Goal: Information Seeking & Learning: Learn about a topic

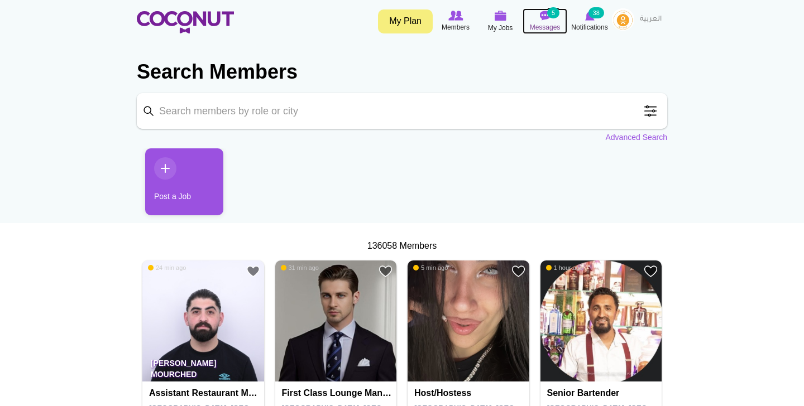
click at [542, 20] on img at bounding box center [544, 16] width 11 height 10
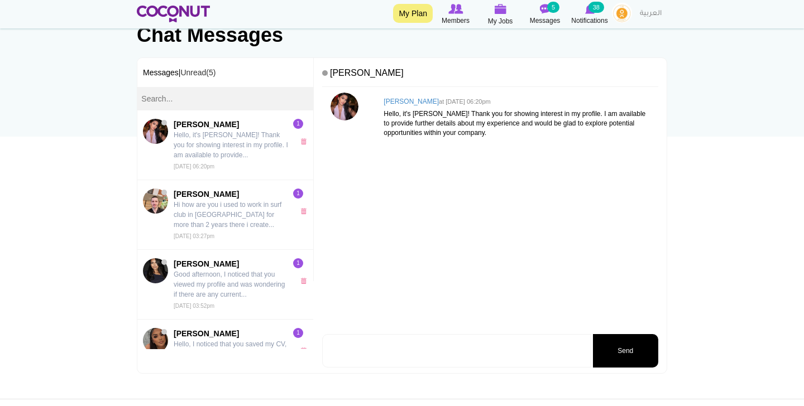
scroll to position [88, 0]
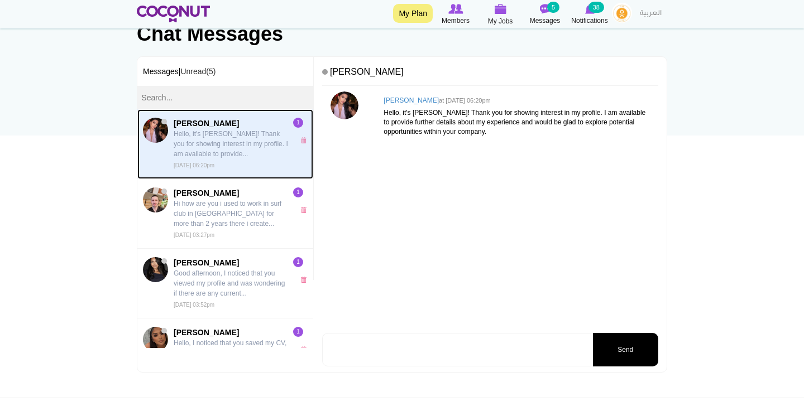
click at [219, 161] on span "Sara Cardillo Hello, it's Sara! Thank you for showing interest in my profile. I…" at bounding box center [231, 144] width 115 height 52
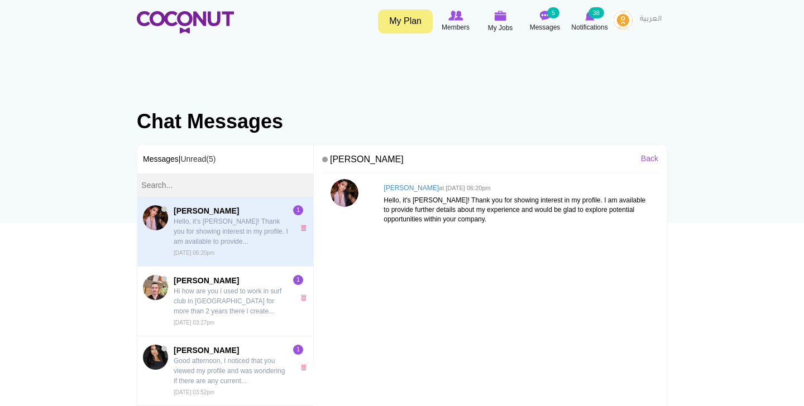
click at [408, 190] on h4 "Sara Cardillo at Thu, Sep 11th, 2025 06:20pm" at bounding box center [517, 188] width 269 height 7
click at [344, 193] on img at bounding box center [344, 193] width 28 height 28
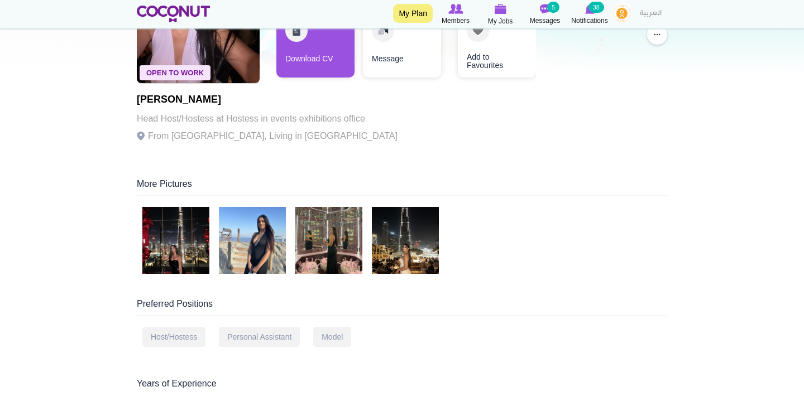
scroll to position [151, 0]
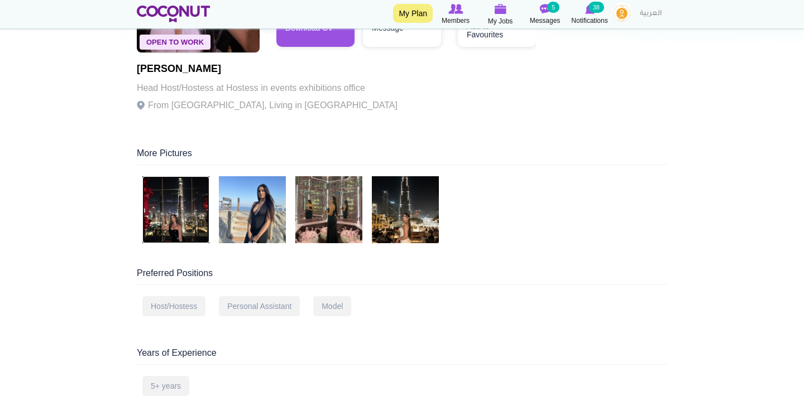
click at [192, 223] on img at bounding box center [175, 209] width 67 height 67
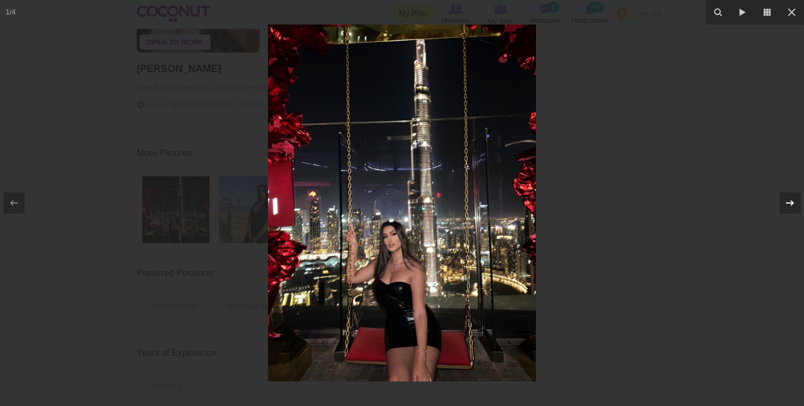
click at [783, 205] on icon at bounding box center [789, 202] width 13 height 13
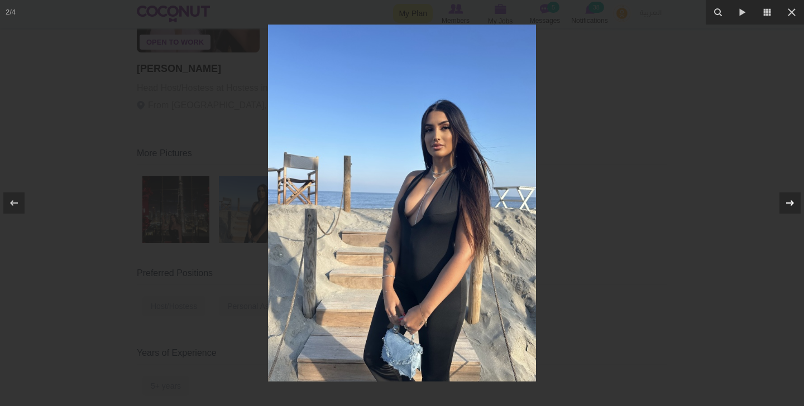
click at [783, 205] on icon at bounding box center [789, 202] width 13 height 13
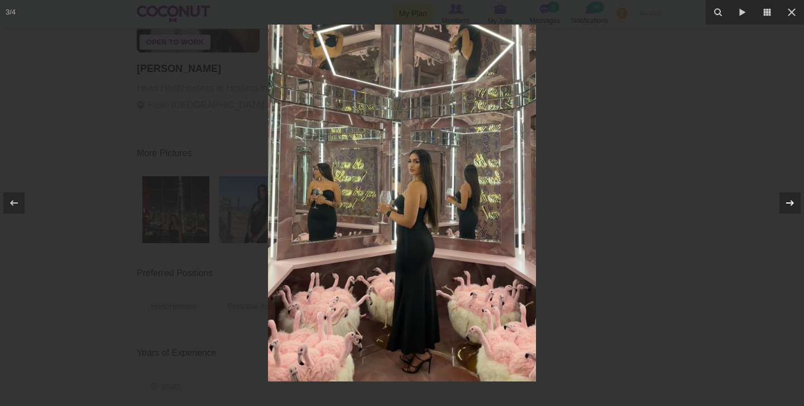
click at [783, 205] on icon at bounding box center [789, 202] width 13 height 13
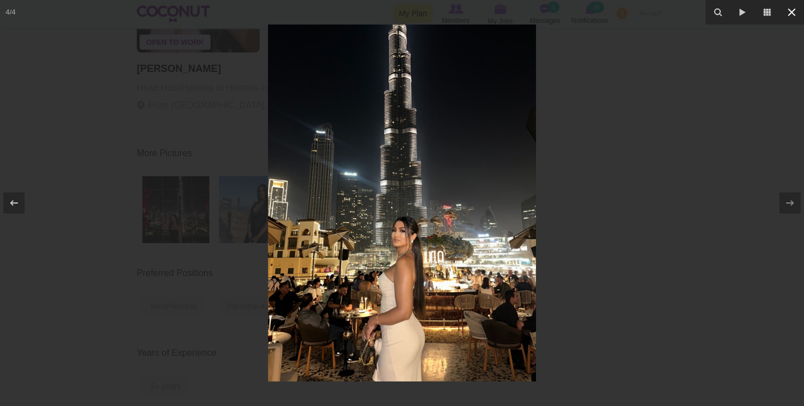
click at [793, 15] on icon at bounding box center [791, 12] width 8 height 8
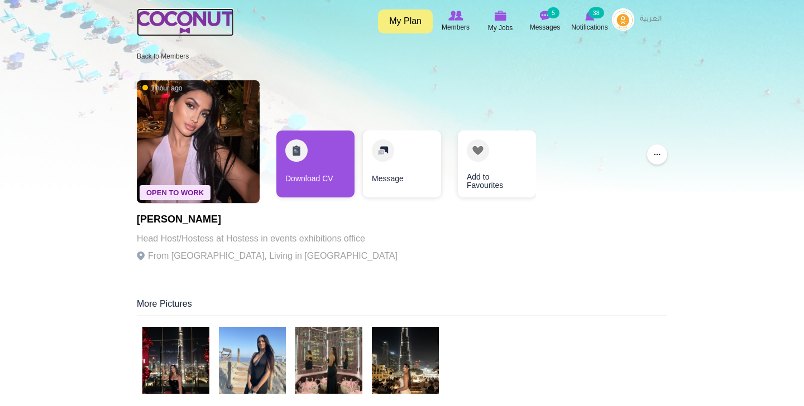
click at [205, 17] on img at bounding box center [185, 22] width 97 height 22
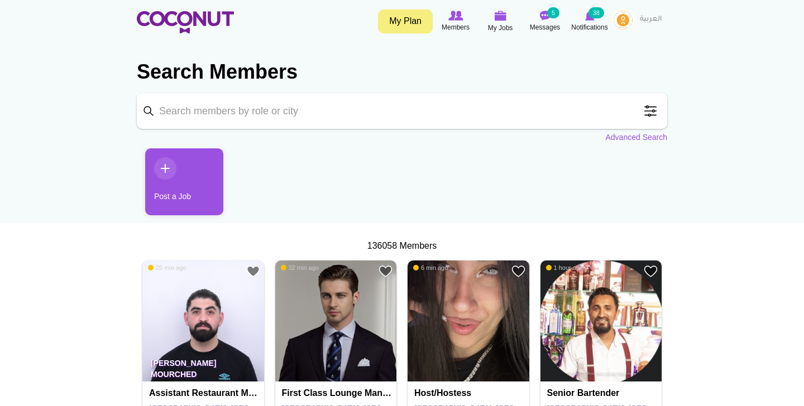
click at [190, 114] on input "Keyword" at bounding box center [402, 111] width 530 height 36
click at [635, 137] on link "Advanced Search" at bounding box center [636, 137] width 62 height 11
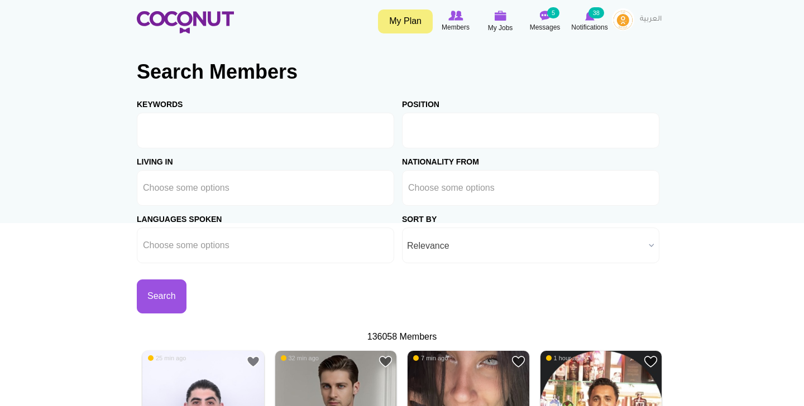
click at [449, 133] on input "text" at bounding box center [458, 131] width 100 height 10
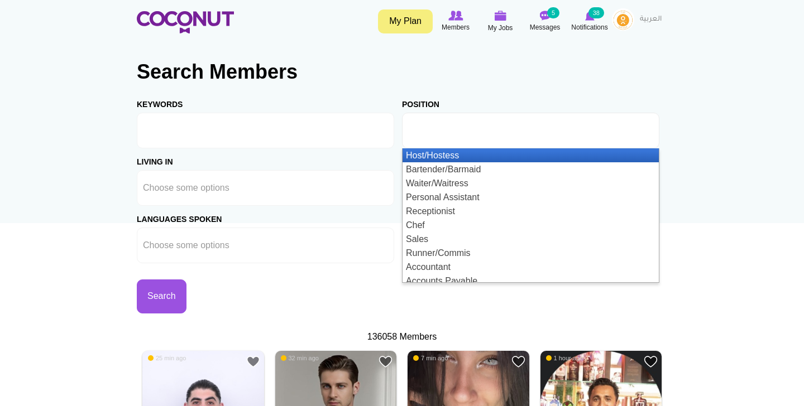
click at [426, 162] on li "Host/Hostess" at bounding box center [530, 155] width 256 height 14
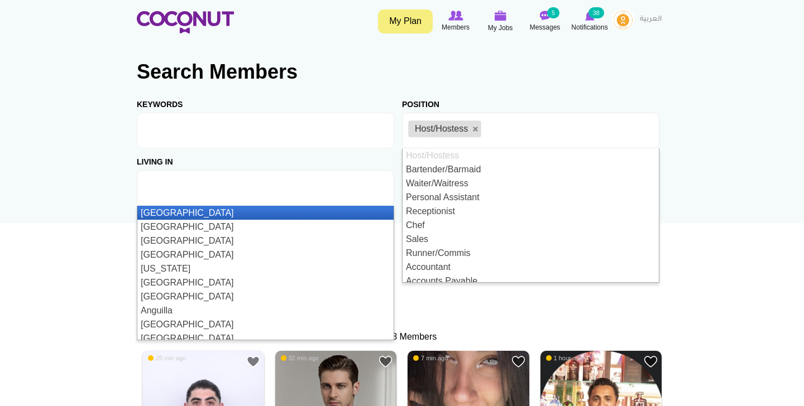
click at [213, 191] on input "text" at bounding box center [193, 188] width 100 height 10
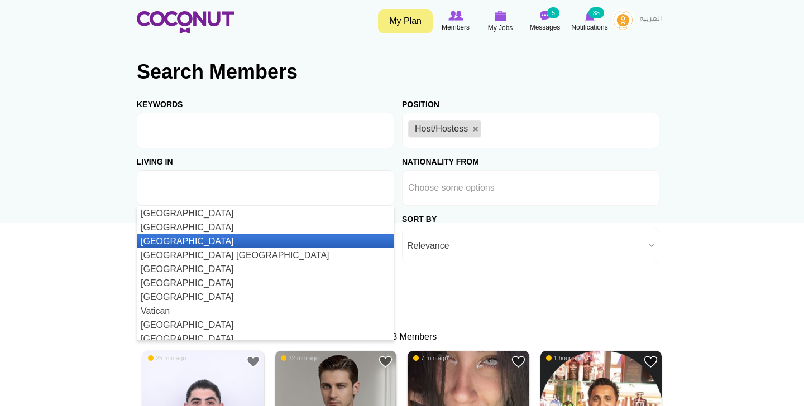
scroll to position [3272, 0]
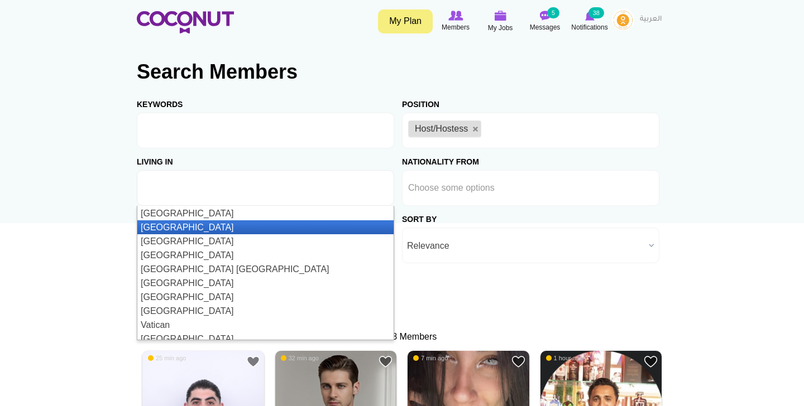
click at [188, 223] on li "[GEOGRAPHIC_DATA]" at bounding box center [265, 227] width 256 height 14
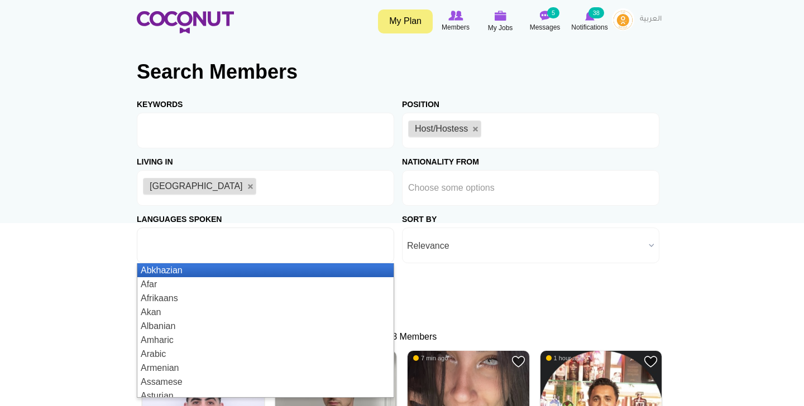
click at [295, 242] on ul at bounding box center [265, 246] width 257 height 36
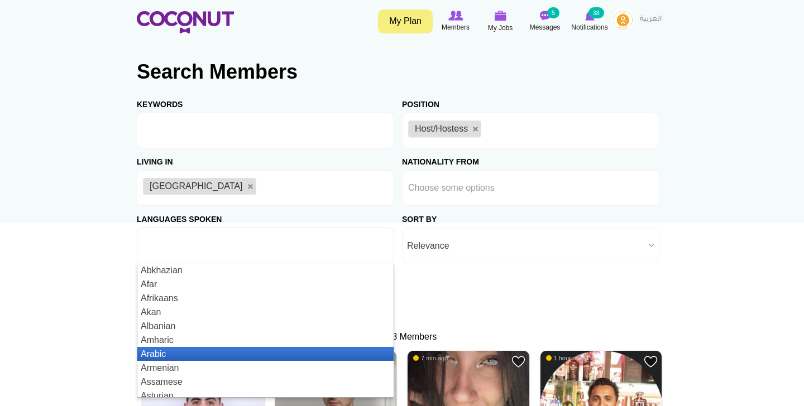
click at [171, 358] on li "Arabic" at bounding box center [265, 354] width 256 height 14
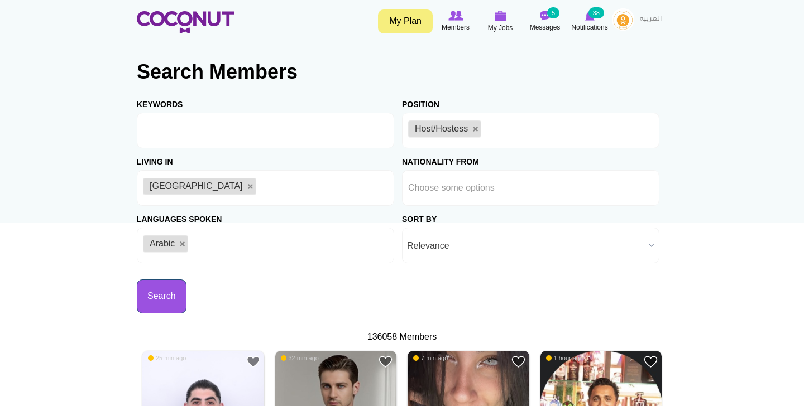
click at [179, 304] on button "Search" at bounding box center [162, 297] width 50 height 34
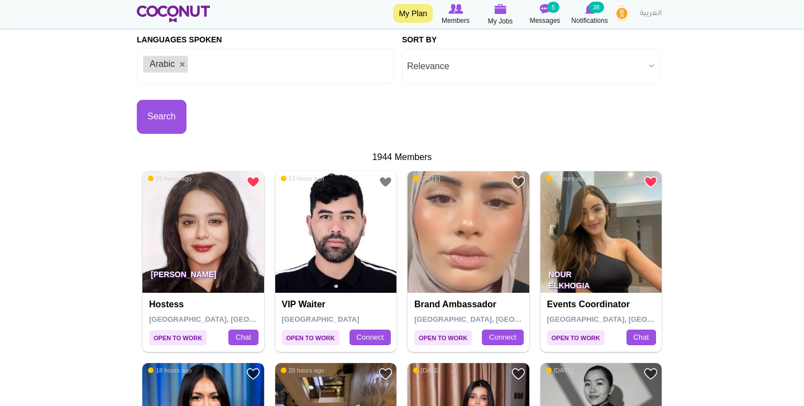
scroll to position [299, 0]
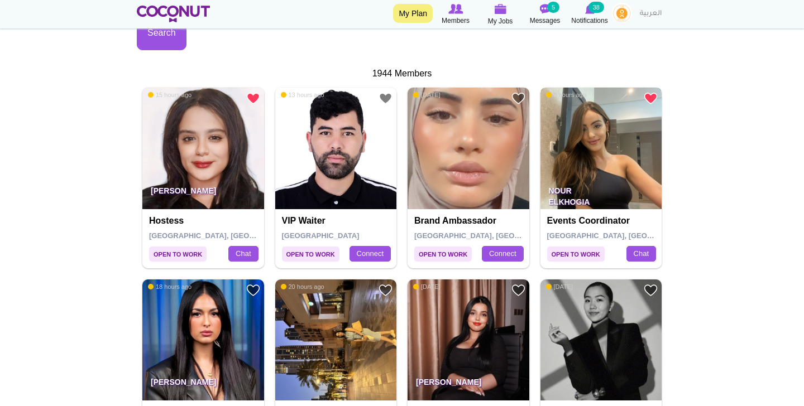
click at [600, 156] on img at bounding box center [601, 149] width 122 height 122
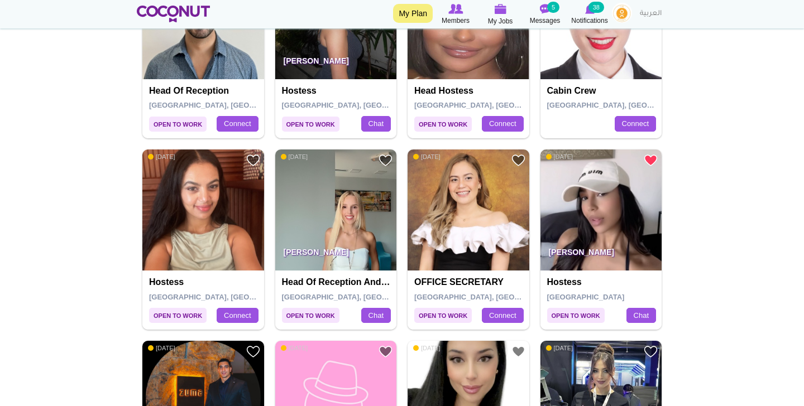
scroll to position [814, 0]
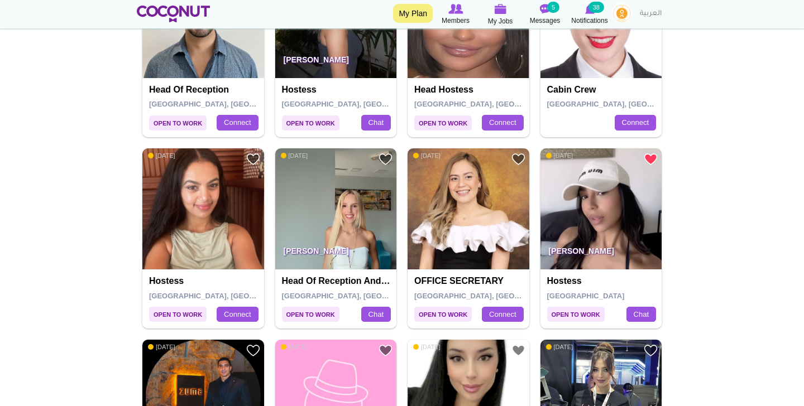
click at [613, 243] on p "Wiam Mansour" at bounding box center [601, 253] width 122 height 31
click at [588, 218] on img at bounding box center [601, 209] width 122 height 122
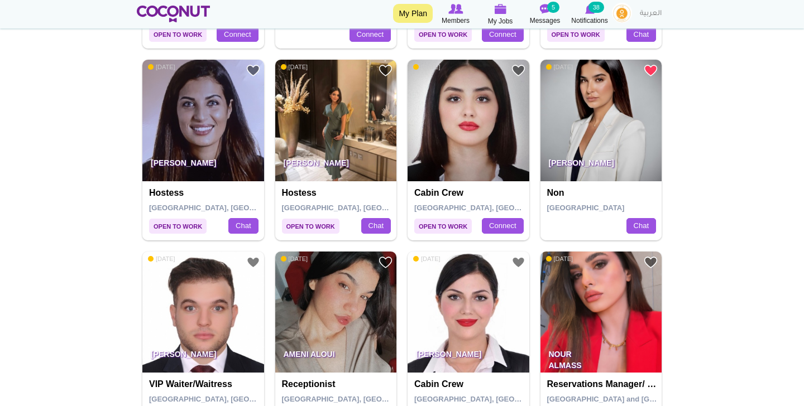
scroll to position [1285, 0]
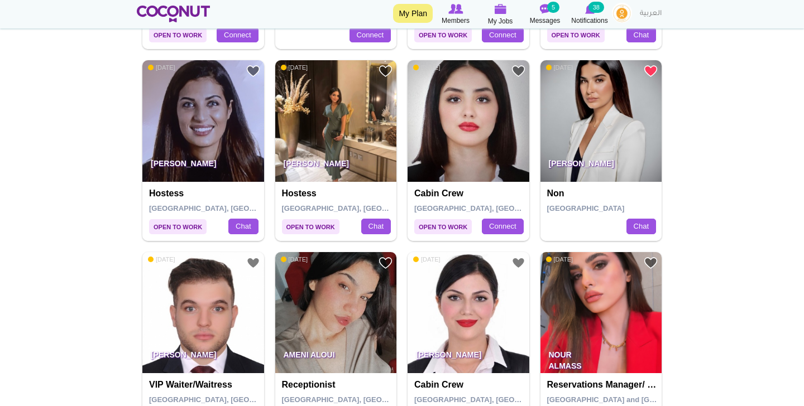
click at [612, 157] on p "[PERSON_NAME]" at bounding box center [601, 166] width 122 height 31
click at [585, 146] on img at bounding box center [601, 121] width 122 height 122
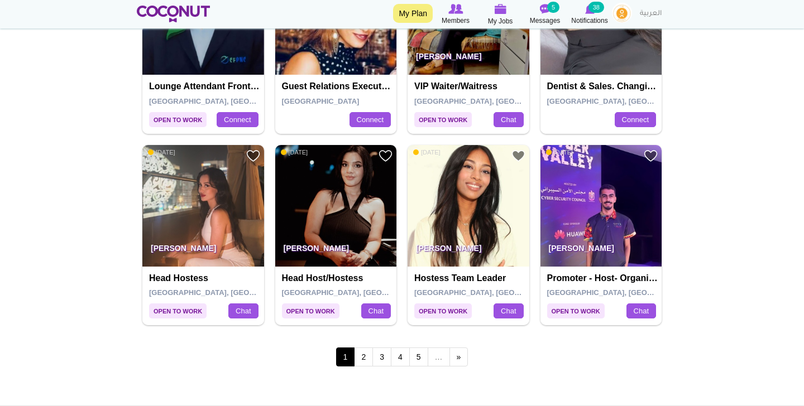
scroll to position [1978, 0]
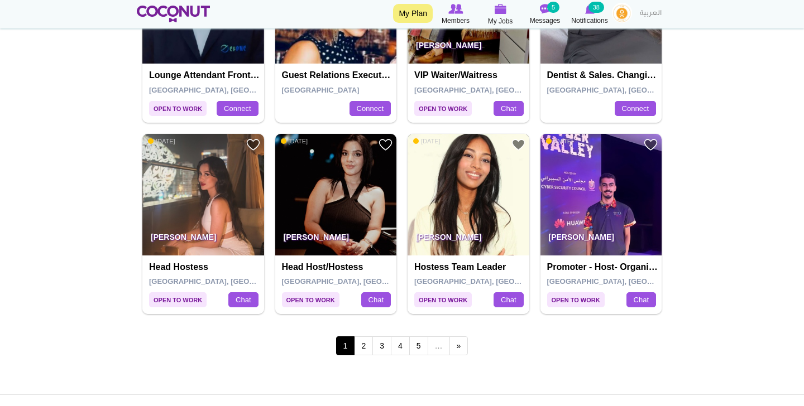
click at [468, 208] on img at bounding box center [468, 195] width 122 height 122
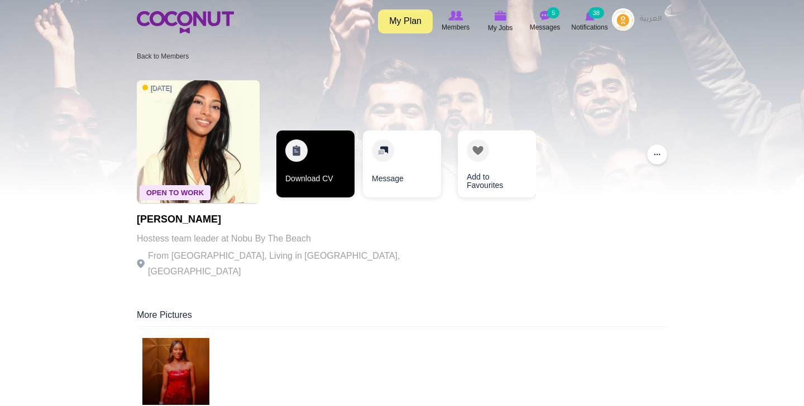
click at [300, 171] on link "Download CV" at bounding box center [315, 164] width 78 height 67
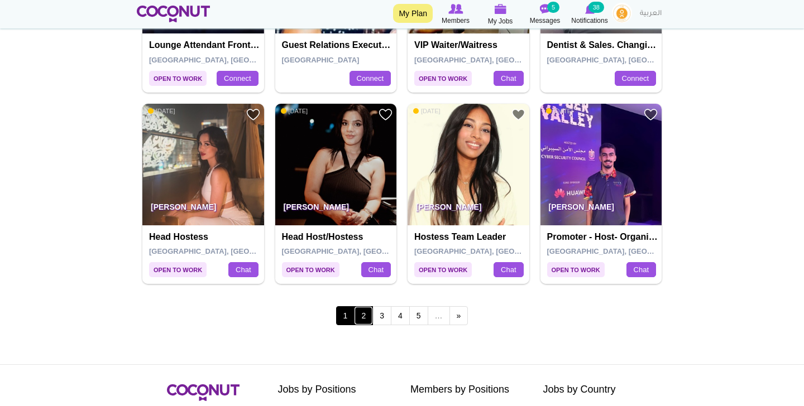
scroll to position [1978, 0]
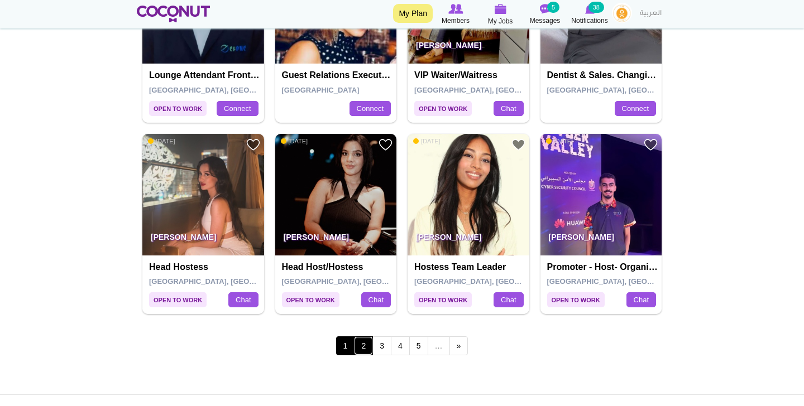
click at [362, 351] on link "2" at bounding box center [363, 345] width 19 height 19
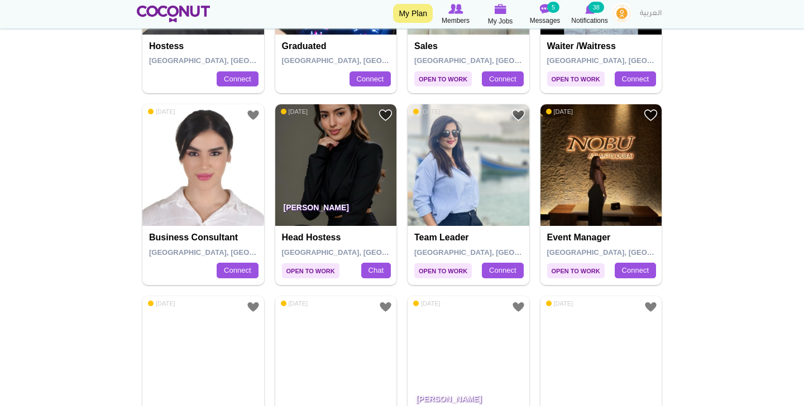
scroll to position [1242, 0]
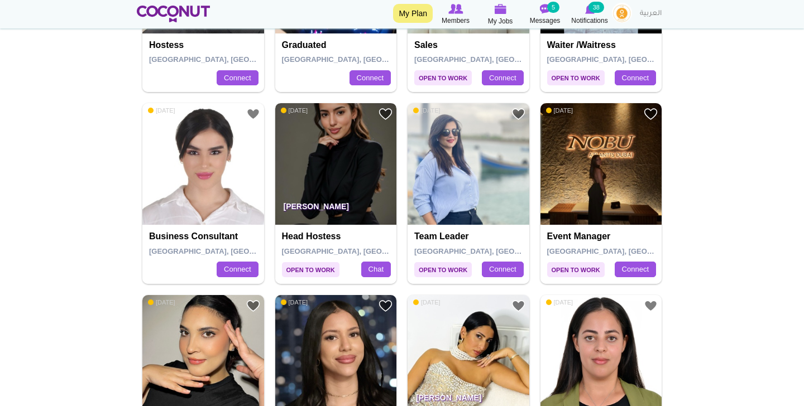
click at [335, 181] on img at bounding box center [336, 164] width 122 height 122
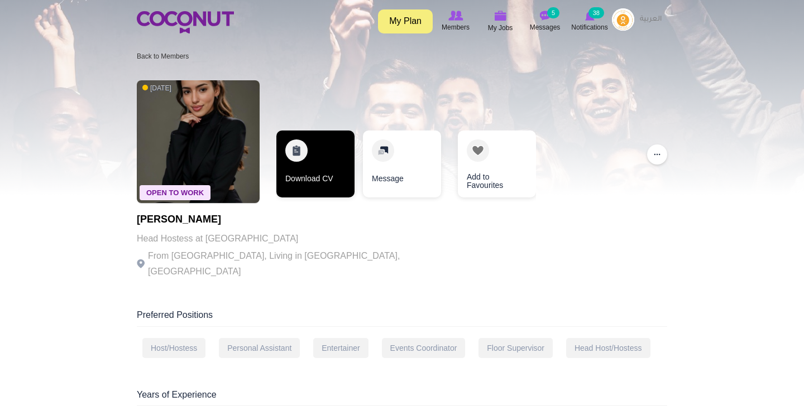
click at [294, 170] on link "Download CV" at bounding box center [315, 164] width 78 height 67
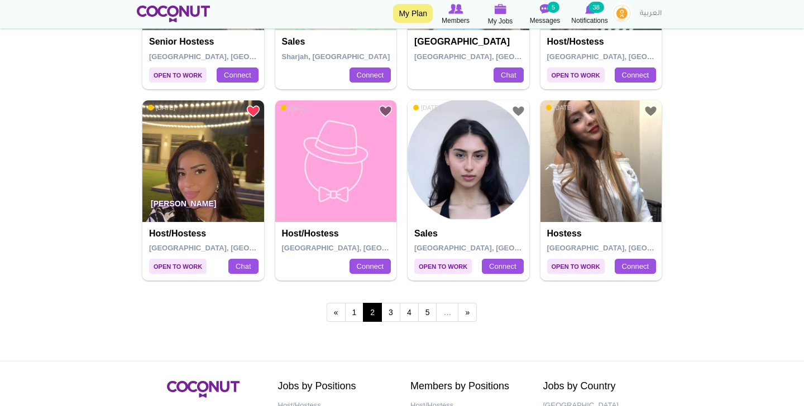
scroll to position [2010, 0]
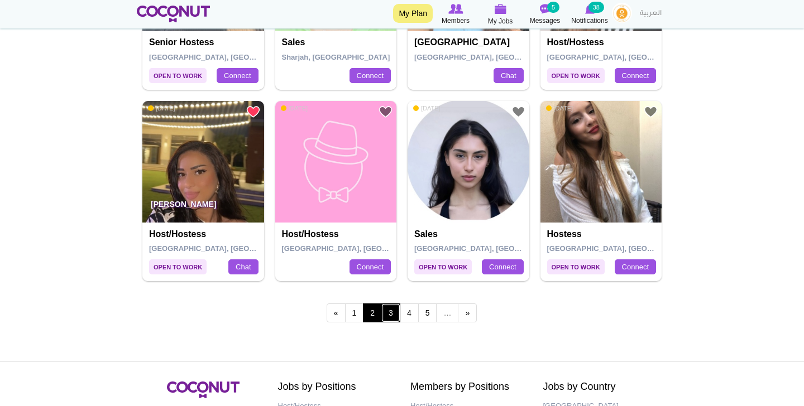
click at [389, 312] on link "3" at bounding box center [390, 313] width 19 height 19
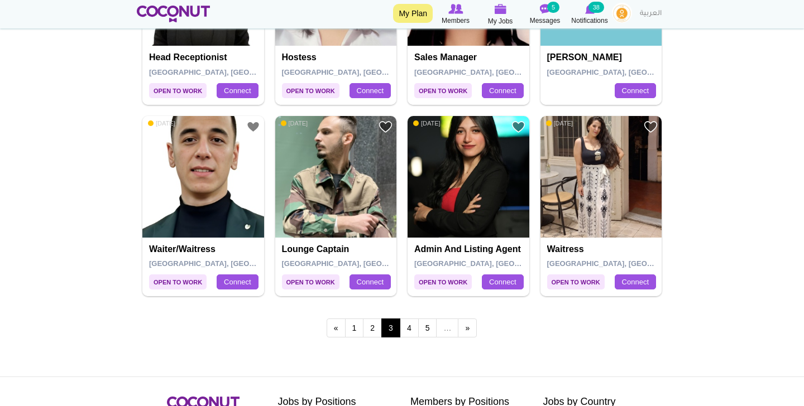
scroll to position [1996, 0]
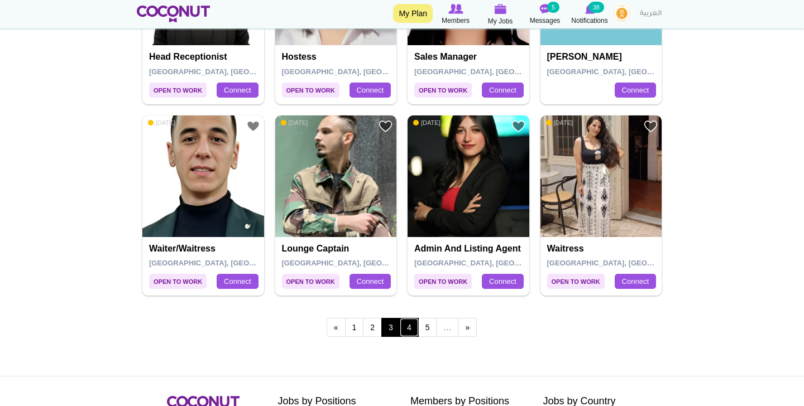
click at [416, 325] on link "4" at bounding box center [409, 327] width 19 height 19
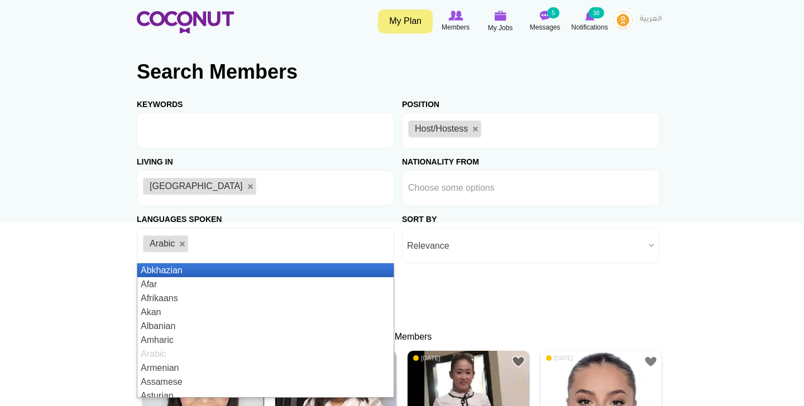
click at [178, 246] on li "Arabic" at bounding box center [165, 243] width 45 height 17
click at [183, 243] on link at bounding box center [182, 244] width 7 height 7
type input "Choose some options"
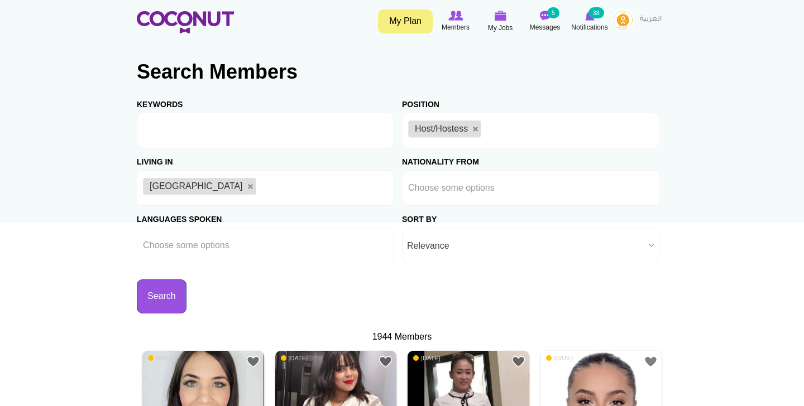
click at [169, 294] on button "Search" at bounding box center [162, 297] width 50 height 34
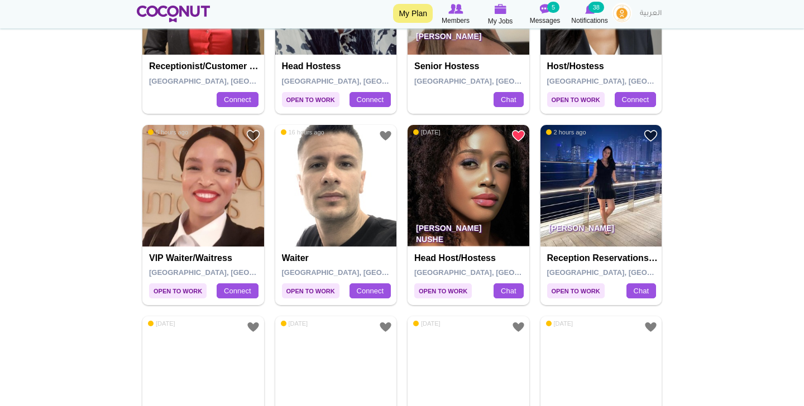
scroll to position [1029, 0]
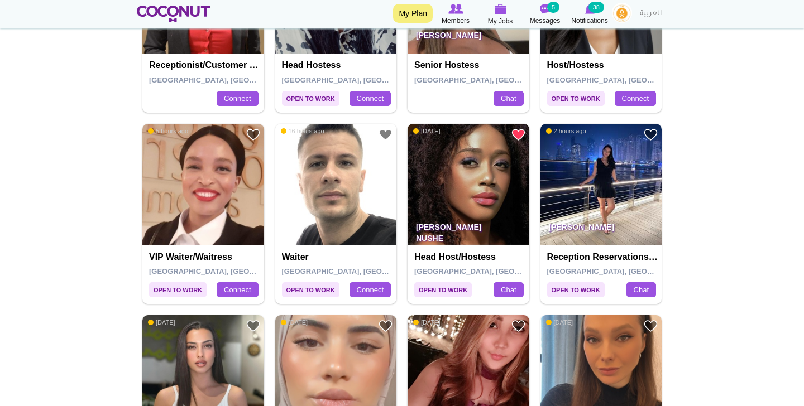
click at [454, 194] on img at bounding box center [468, 185] width 122 height 122
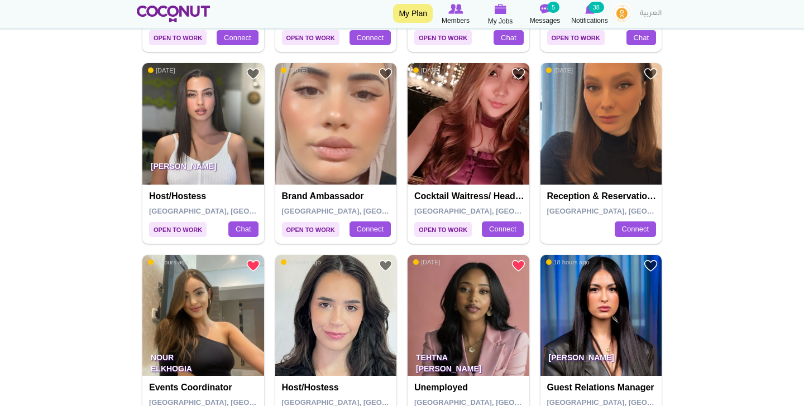
scroll to position [1282, 0]
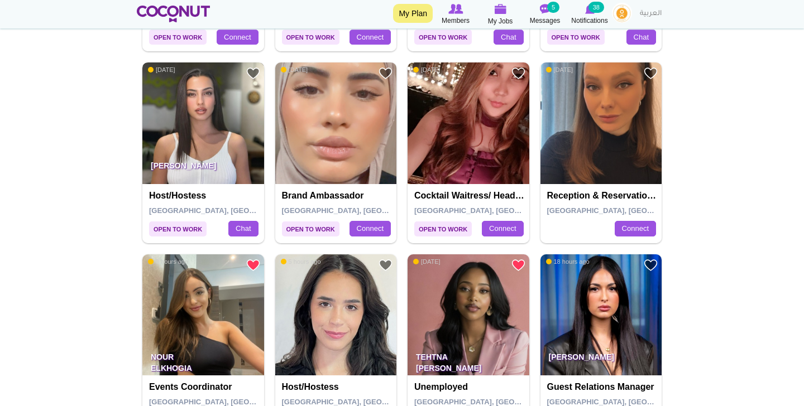
click at [196, 112] on img at bounding box center [203, 123] width 122 height 122
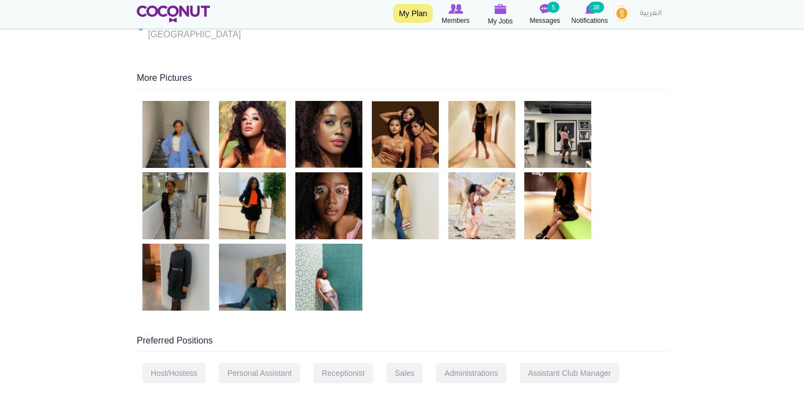
scroll to position [242, 0]
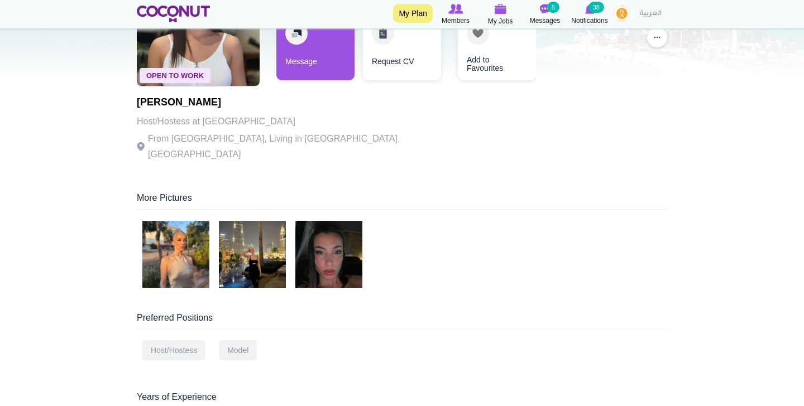
scroll to position [118, 0]
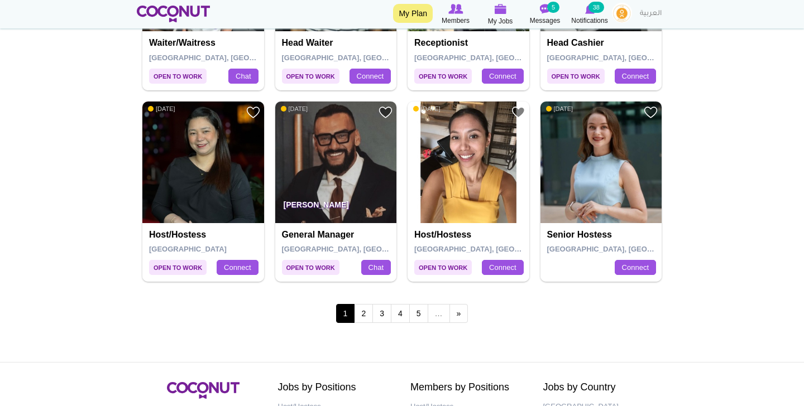
scroll to position [2010, 0]
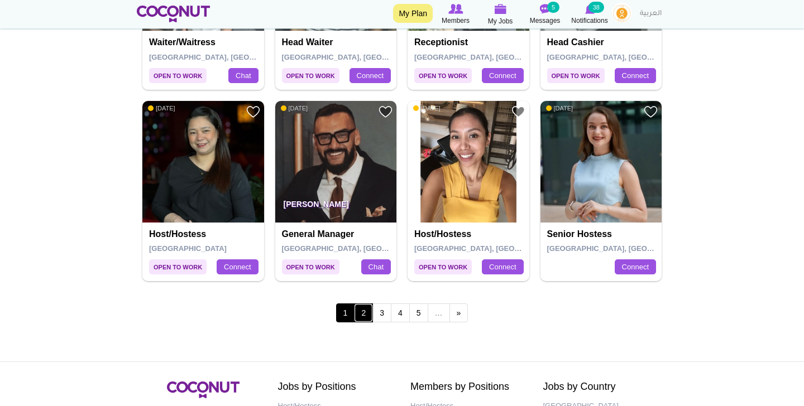
click at [363, 316] on link "2" at bounding box center [363, 313] width 19 height 19
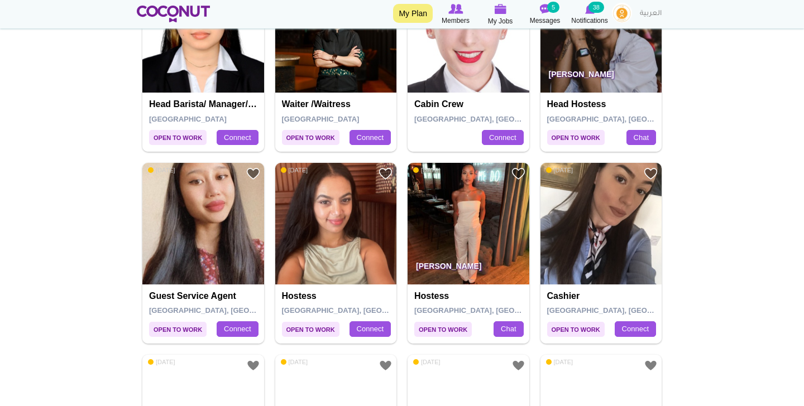
scroll to position [1568, 0]
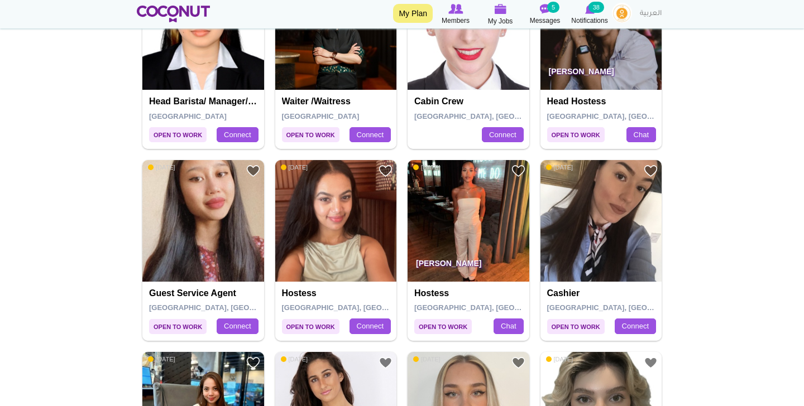
click at [460, 253] on p "[PERSON_NAME]" at bounding box center [468, 266] width 122 height 31
click at [466, 222] on img at bounding box center [468, 221] width 122 height 122
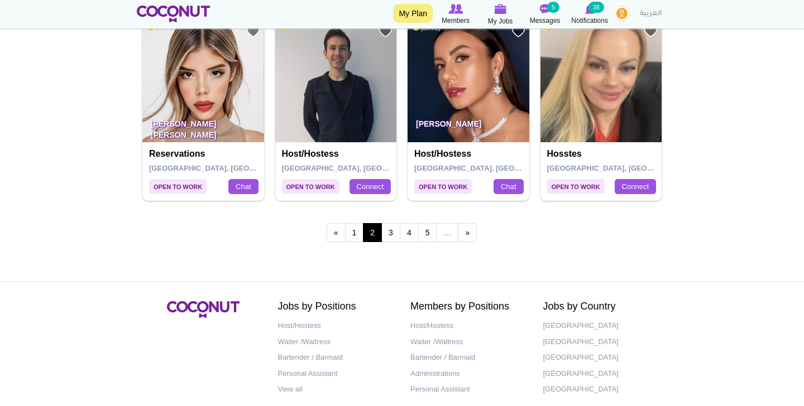
scroll to position [2000, 0]
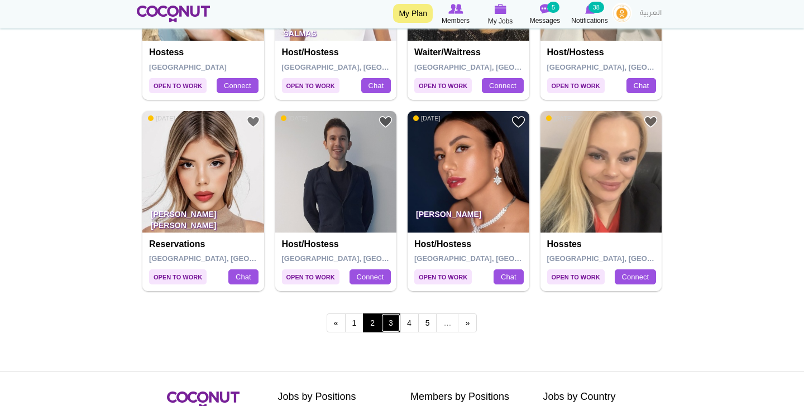
click at [389, 321] on link "3" at bounding box center [390, 323] width 19 height 19
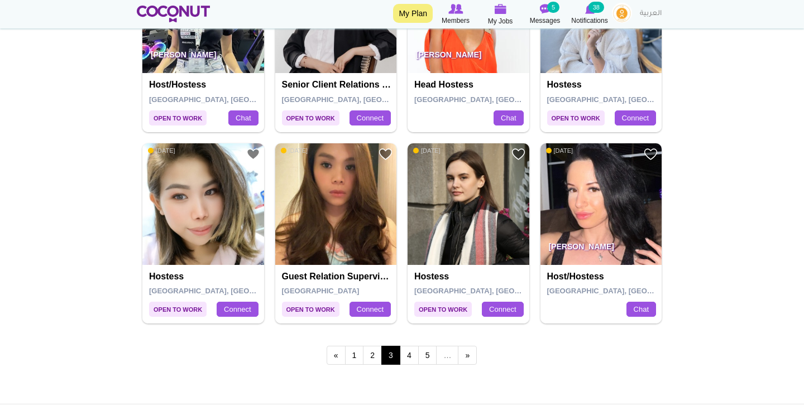
scroll to position [1970, 0]
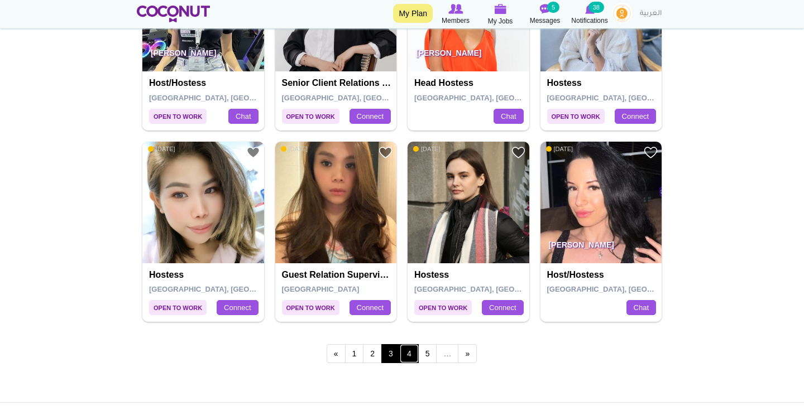
click at [408, 353] on link "4" at bounding box center [409, 353] width 19 height 19
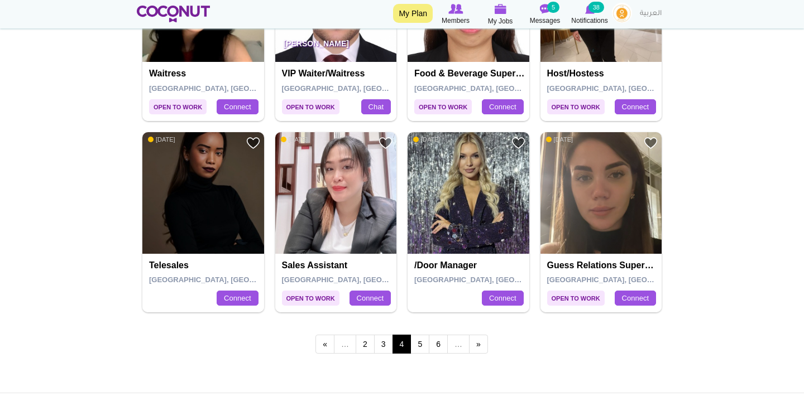
scroll to position [2003, 0]
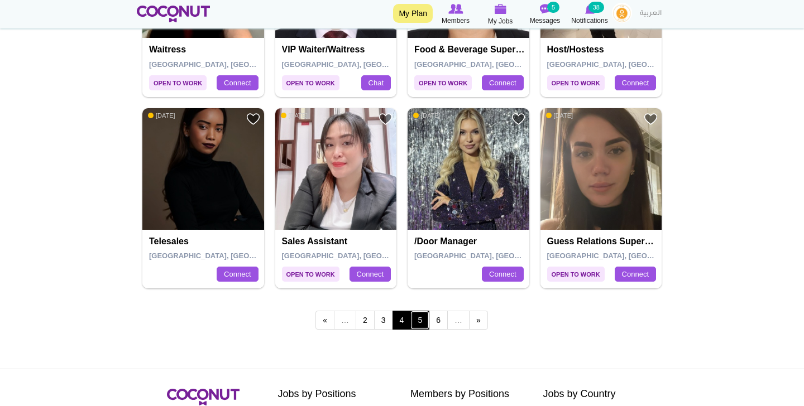
click at [418, 321] on link "5" at bounding box center [419, 320] width 19 height 19
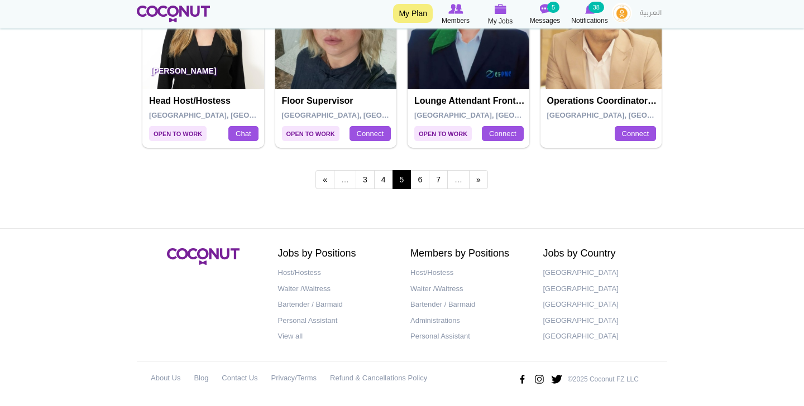
scroll to position [2145, 0]
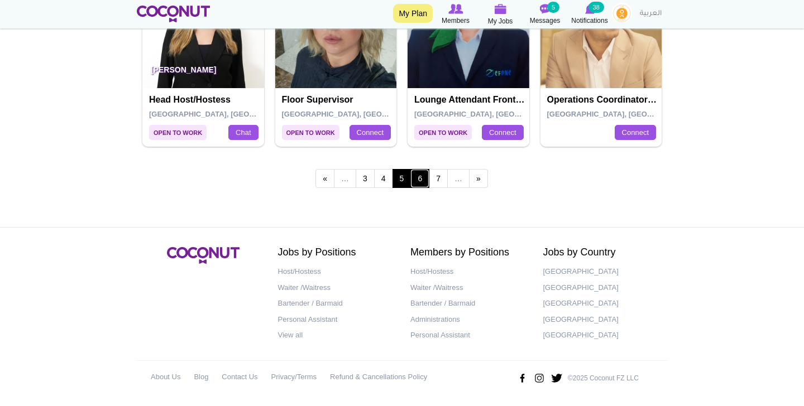
click at [418, 182] on link "6" at bounding box center [419, 178] width 19 height 19
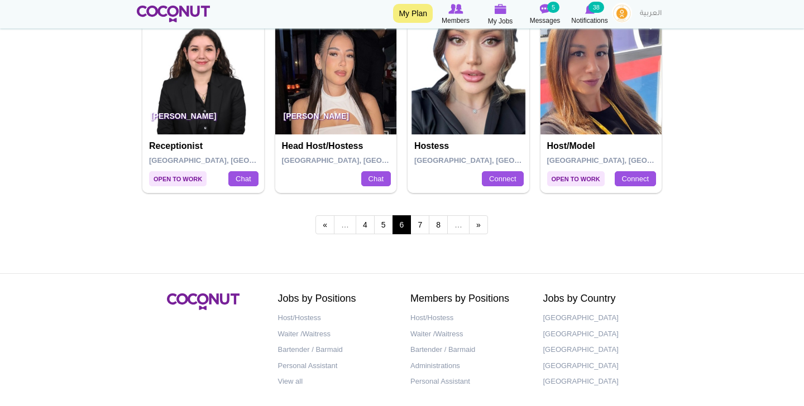
scroll to position [2100, 0]
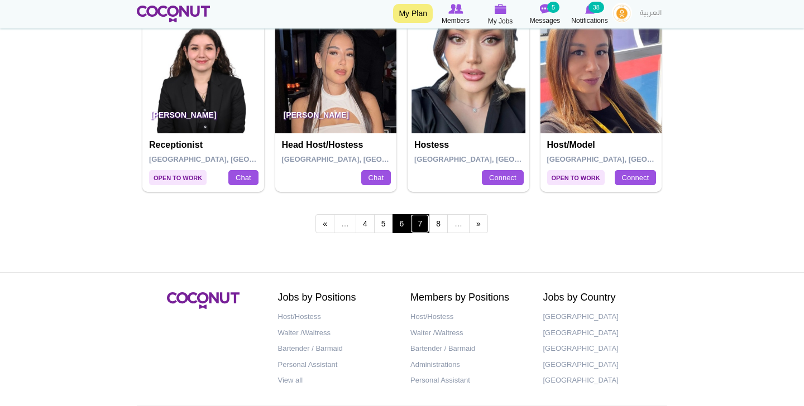
click at [422, 224] on link "7" at bounding box center [419, 223] width 19 height 19
